Goal: Task Accomplishment & Management: Complete application form

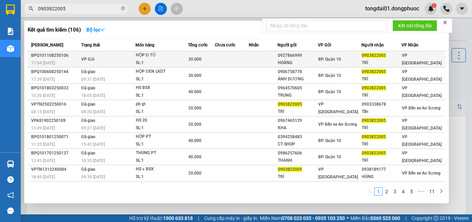
type input "0903822005"
click at [185, 58] on div "HỘP Đ TỬ" at bounding box center [162, 56] width 52 height 8
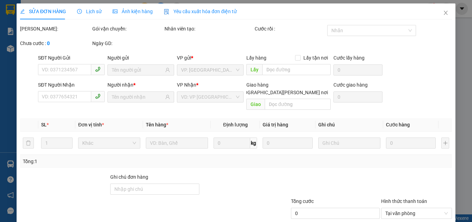
type input "0927866999"
type input "HOÀNG"
type input "0903822005"
type input "TRÍ"
type input "30.000"
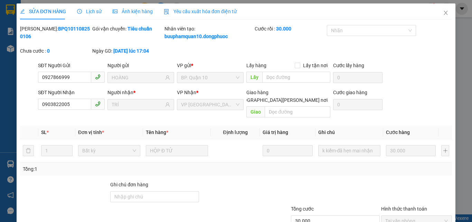
click at [86, 12] on span "Lịch sử" at bounding box center [89, 12] width 25 height 6
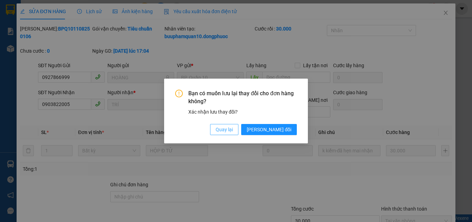
click at [233, 126] on span "Quay lại" at bounding box center [224, 130] width 17 height 8
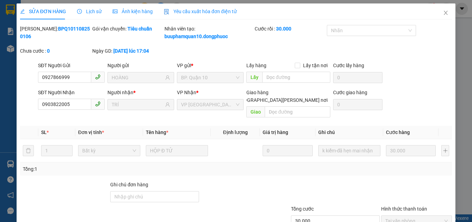
click at [90, 9] on span "Lịch sử" at bounding box center [89, 12] width 25 height 6
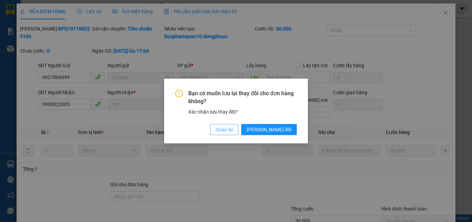
click at [233, 127] on span "Quay lại" at bounding box center [224, 130] width 17 height 8
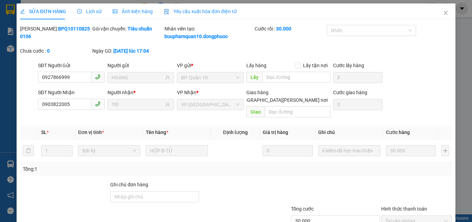
click at [94, 12] on span "Lịch sử" at bounding box center [89, 12] width 25 height 6
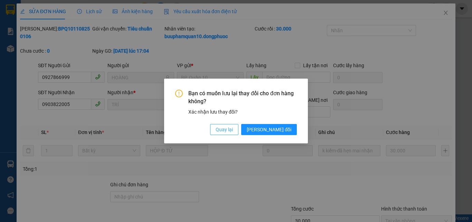
click at [233, 128] on span "Quay lại" at bounding box center [224, 130] width 17 height 8
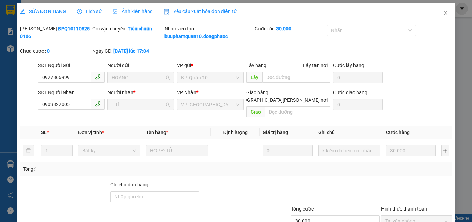
click at [81, 10] on span "Lịch sử" at bounding box center [89, 12] width 25 height 6
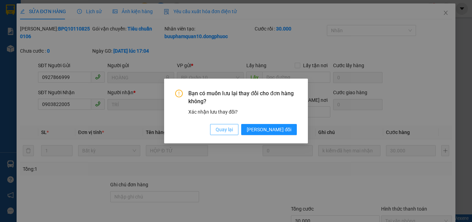
click at [233, 130] on span "Quay lại" at bounding box center [224, 130] width 17 height 8
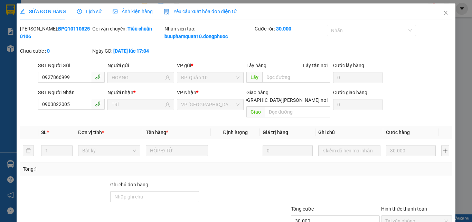
click at [93, 9] on span "Lịch sử" at bounding box center [89, 12] width 25 height 6
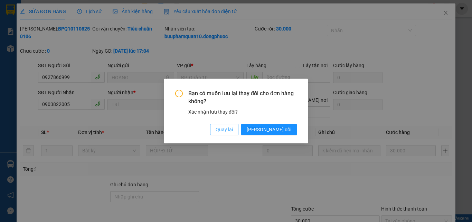
click at [233, 128] on span "Quay lại" at bounding box center [224, 130] width 17 height 8
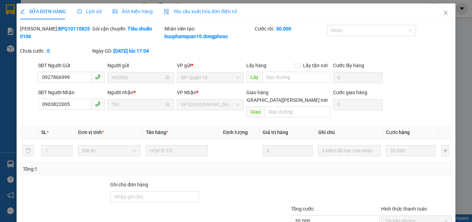
click at [91, 10] on span "Lịch sử" at bounding box center [89, 12] width 25 height 6
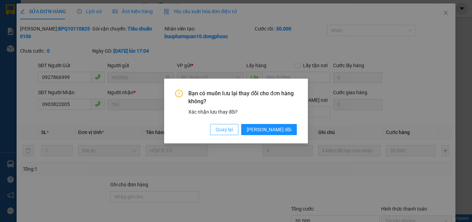
click at [233, 131] on span "Quay lại" at bounding box center [224, 130] width 17 height 8
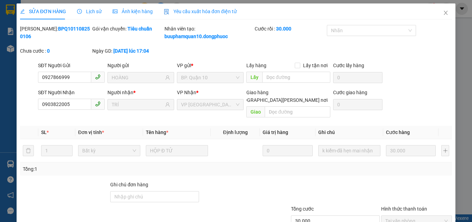
click at [91, 12] on span "Lịch sử" at bounding box center [89, 12] width 25 height 6
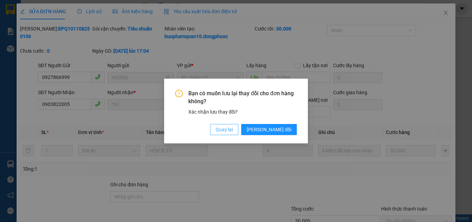
click at [233, 128] on span "Quay lại" at bounding box center [224, 130] width 17 height 8
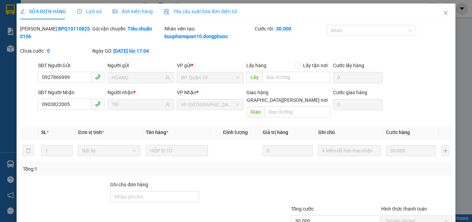
click at [94, 12] on span "Lịch sử" at bounding box center [89, 12] width 25 height 6
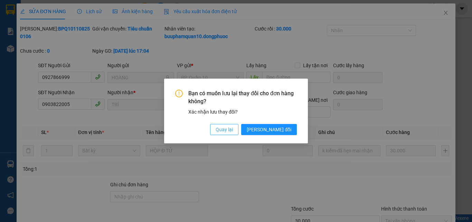
click at [239, 134] on button "Quay lại" at bounding box center [224, 129] width 28 height 11
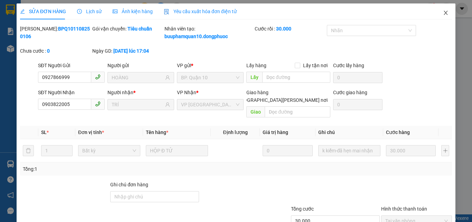
click at [445, 13] on span "Close" at bounding box center [445, 12] width 19 height 19
